Goal: Task Accomplishment & Management: Manage account settings

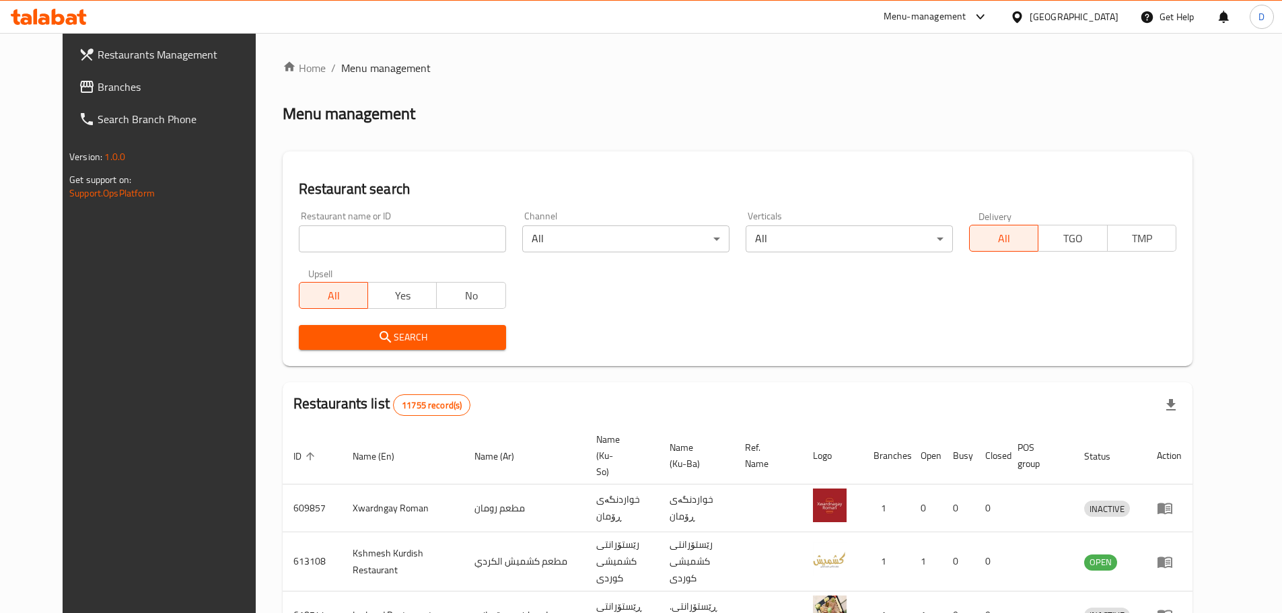
click at [464, 242] on input "search" at bounding box center [402, 238] width 207 height 27
type input "crave"
click at [335, 334] on span "Search" at bounding box center [402, 337] width 186 height 17
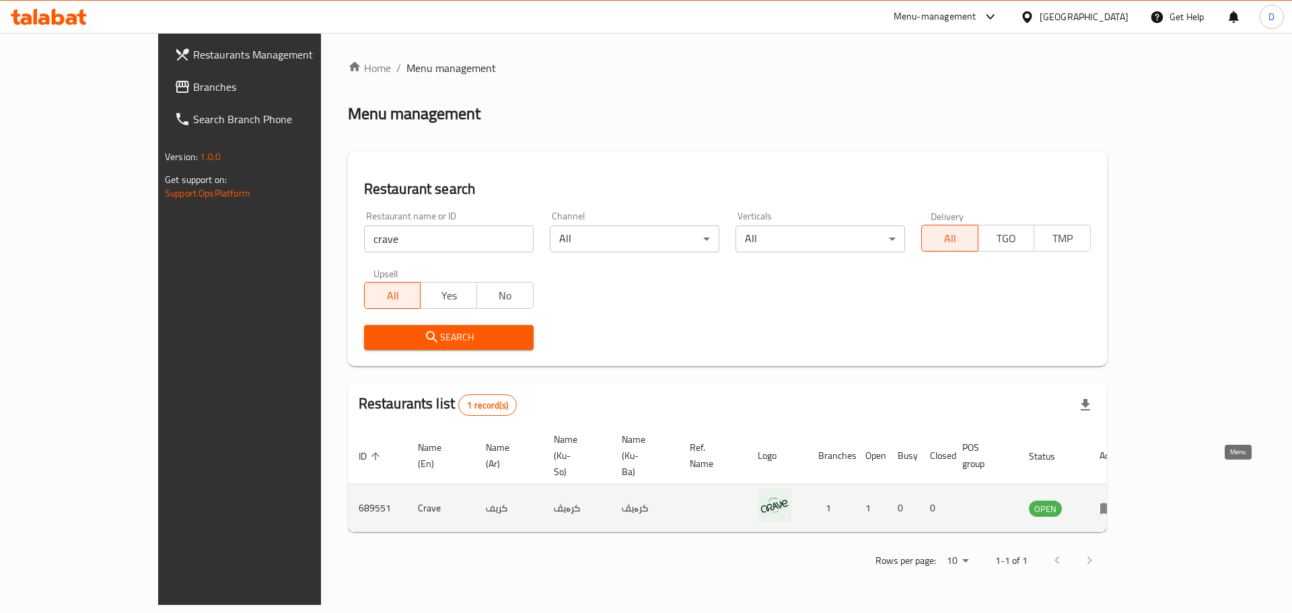
click at [1115, 500] on icon "enhanced table" at bounding box center [1107, 508] width 16 height 16
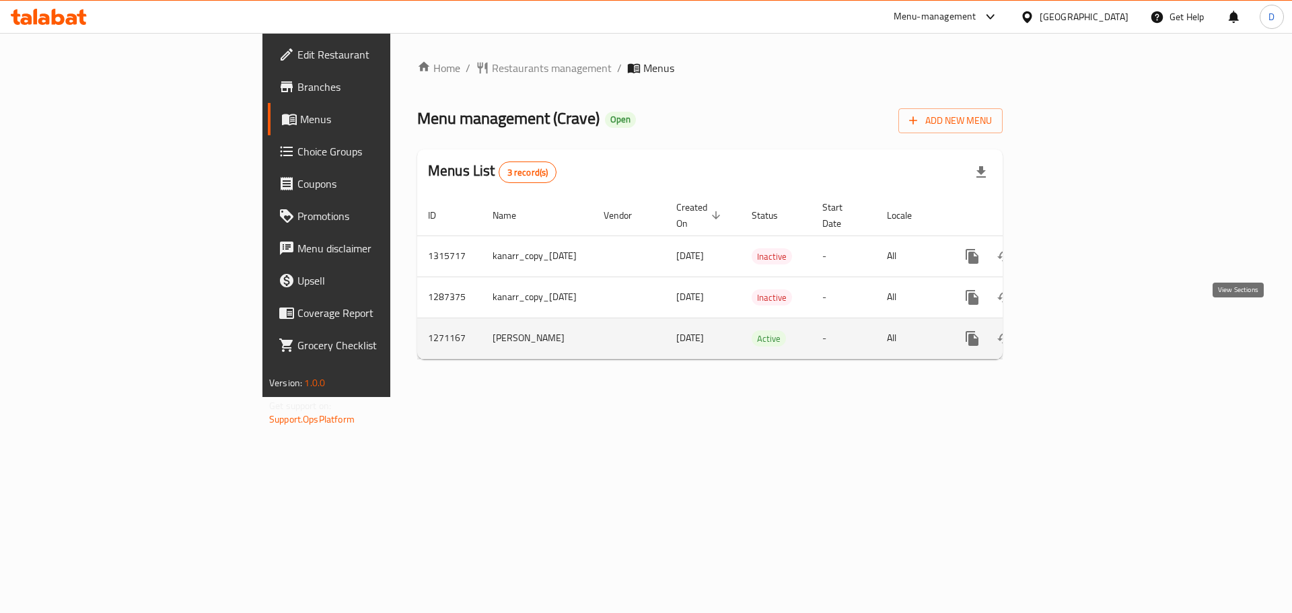
click at [1077, 330] on icon "enhanced table" at bounding box center [1069, 338] width 16 height 16
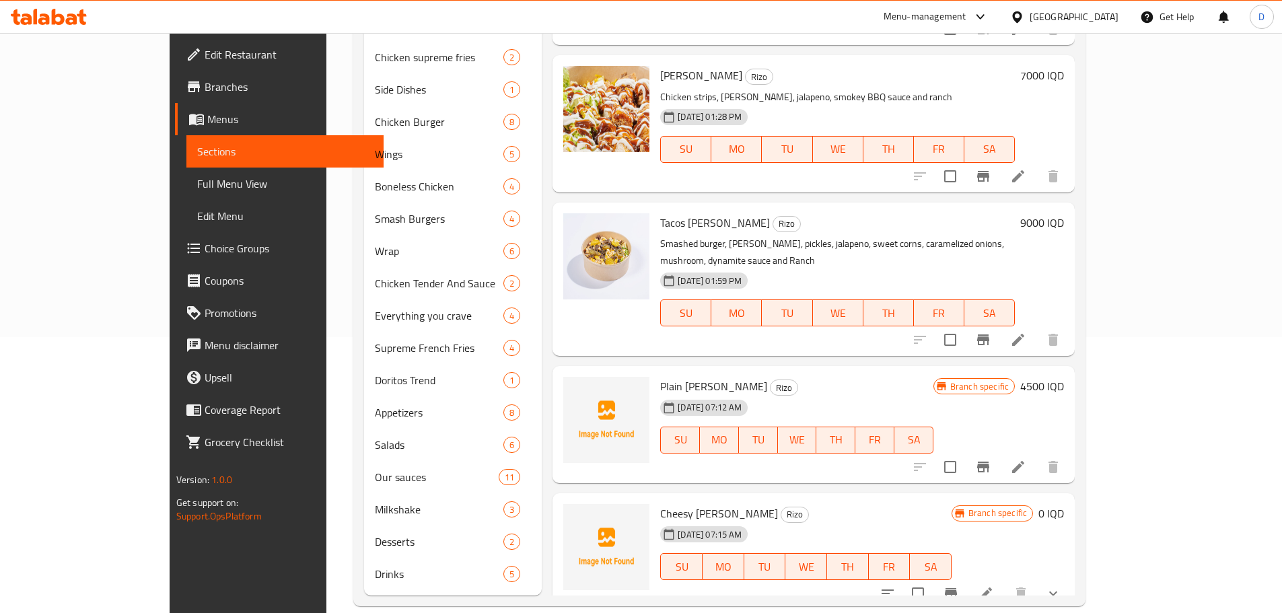
scroll to position [322, 0]
click at [1061, 585] on icon "show more" at bounding box center [1053, 593] width 16 height 16
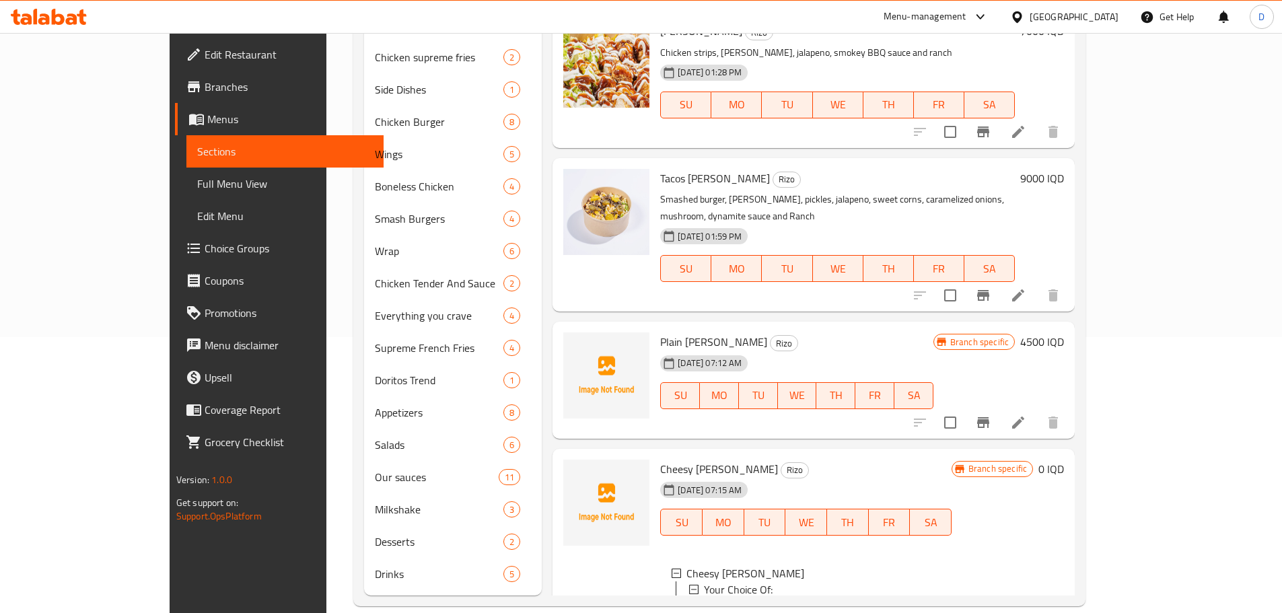
scroll to position [450, 0]
